Goal: Information Seeking & Learning: Learn about a topic

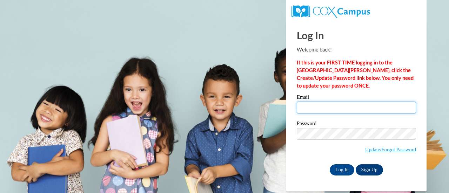
click at [316, 106] on input "Email" at bounding box center [356, 108] width 119 height 12
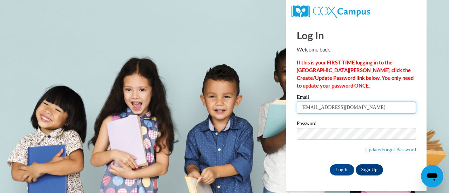
type input "gorskis@w-csd.org"
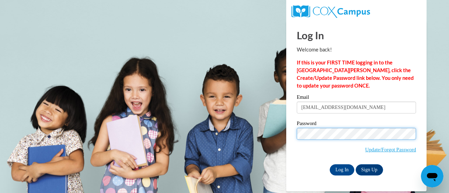
click at [330, 164] on input "Log In" at bounding box center [342, 169] width 25 height 11
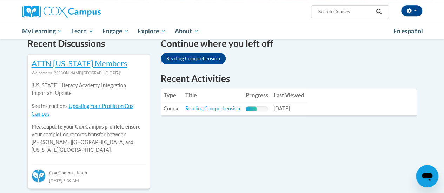
scroll to position [220, 0]
click at [209, 108] on link "Reading Comprehension" at bounding box center [212, 108] width 55 height 6
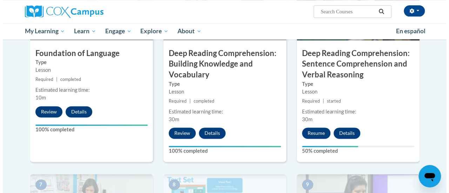
scroll to position [410, 0]
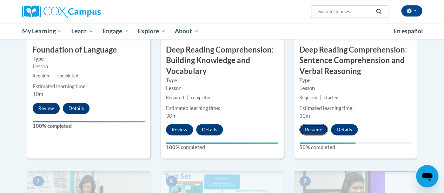
click at [310, 132] on button "Resume" at bounding box center [313, 129] width 28 height 11
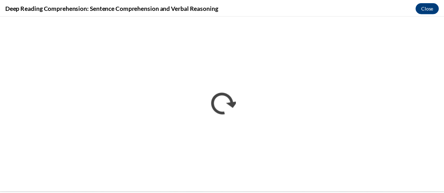
scroll to position [0, 0]
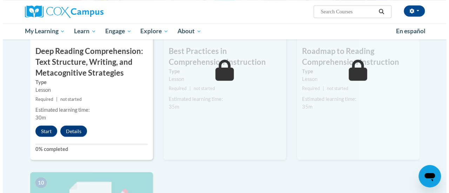
scroll to position [614, 0]
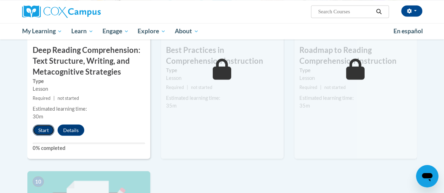
click at [42, 125] on button "Start" at bounding box center [44, 129] width 22 height 11
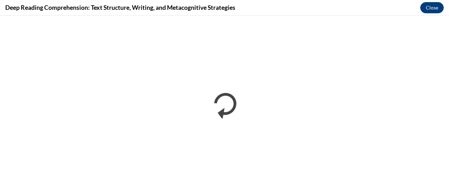
scroll to position [0, 0]
